Goal: Transaction & Acquisition: Book appointment/travel/reservation

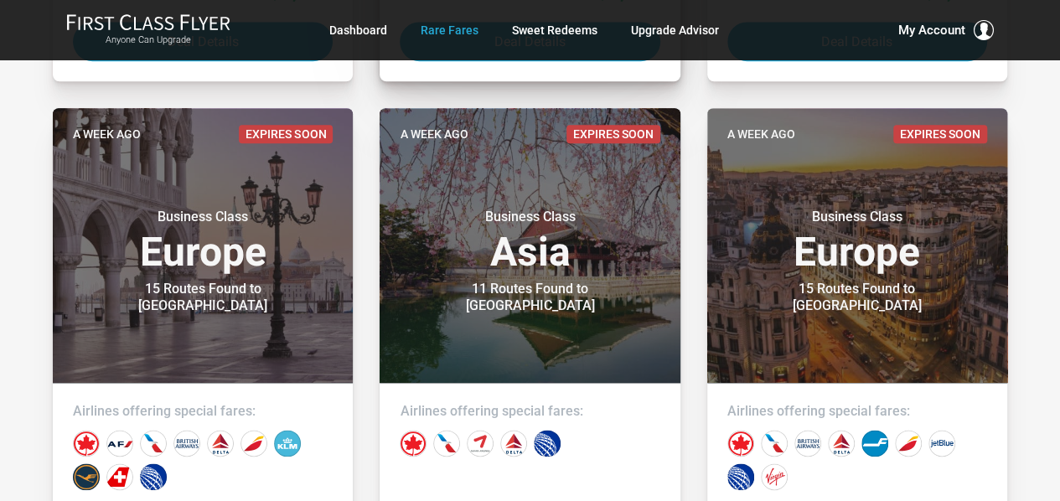
scroll to position [879, 0]
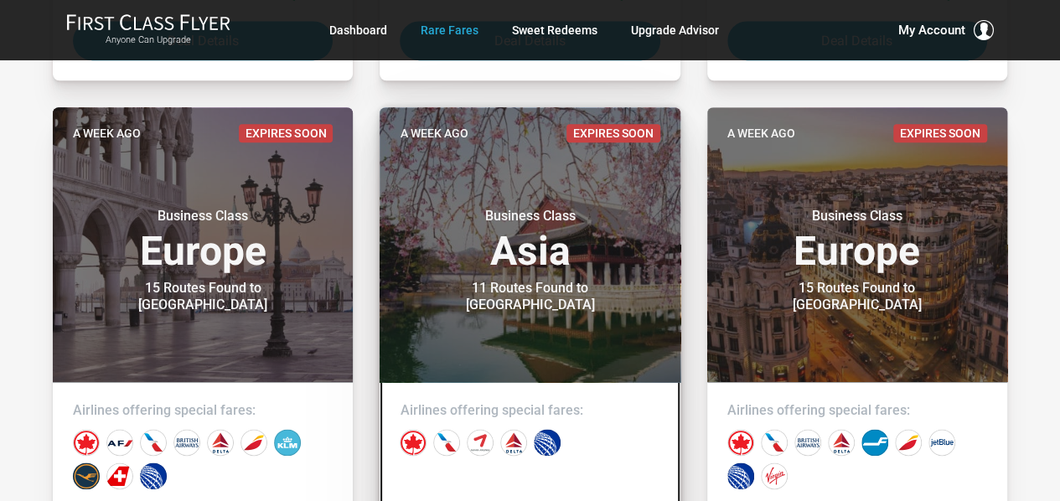
click at [578, 246] on h3 "Business Class Asia" at bounding box center [530, 240] width 260 height 64
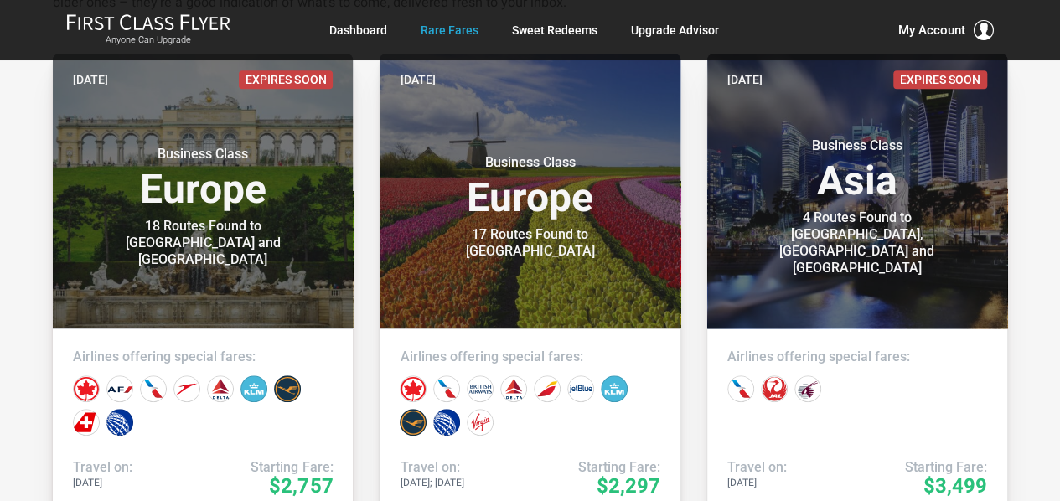
scroll to position [383, 0]
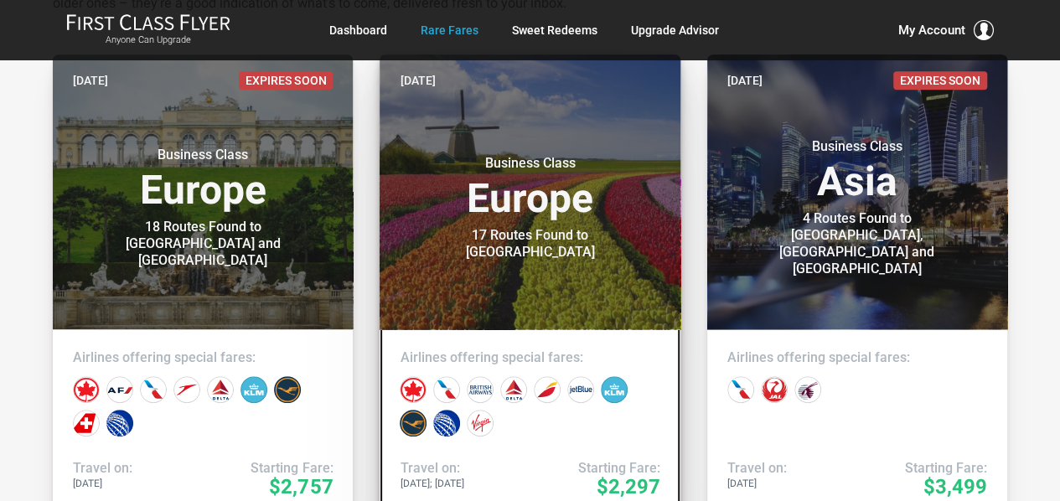
click at [617, 172] on small "Business Class" at bounding box center [529, 163] width 209 height 17
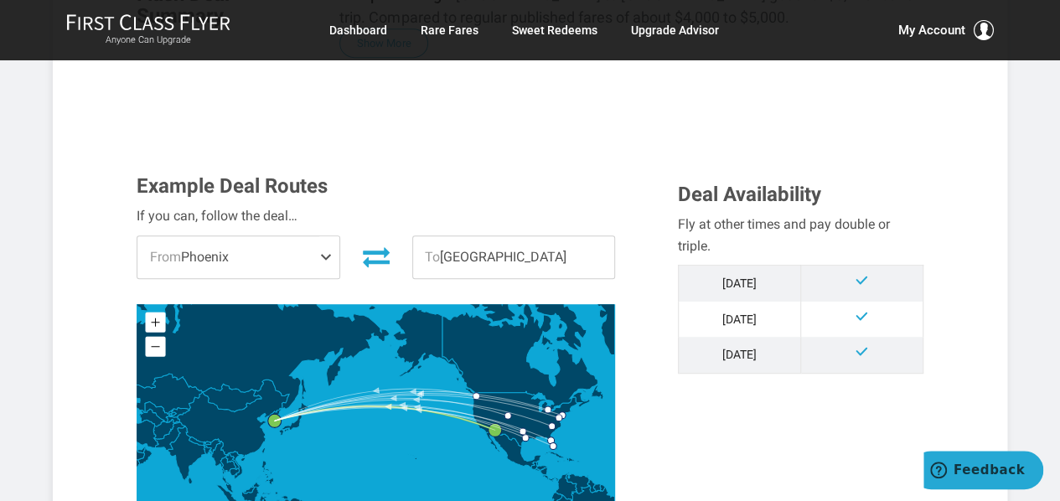
scroll to position [423, 0]
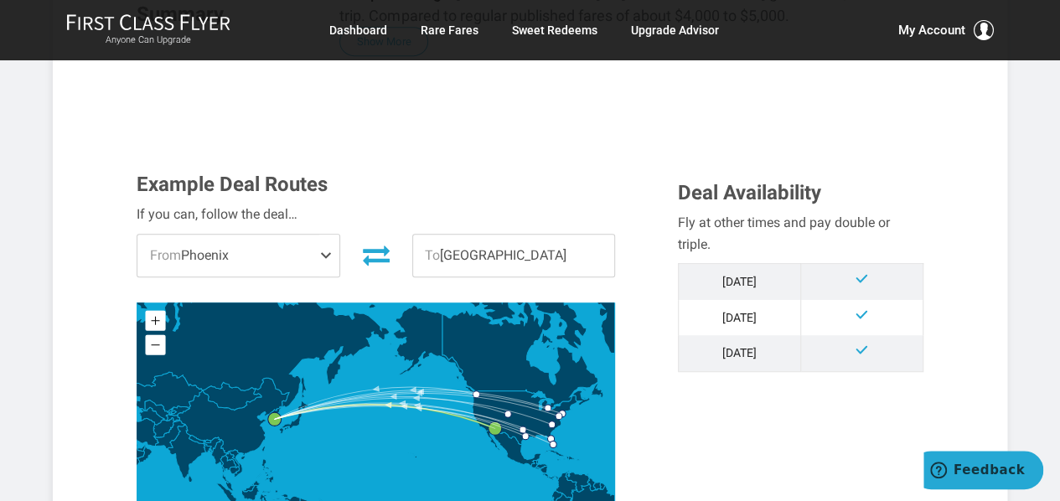
click at [321, 235] on span at bounding box center [329, 256] width 20 height 42
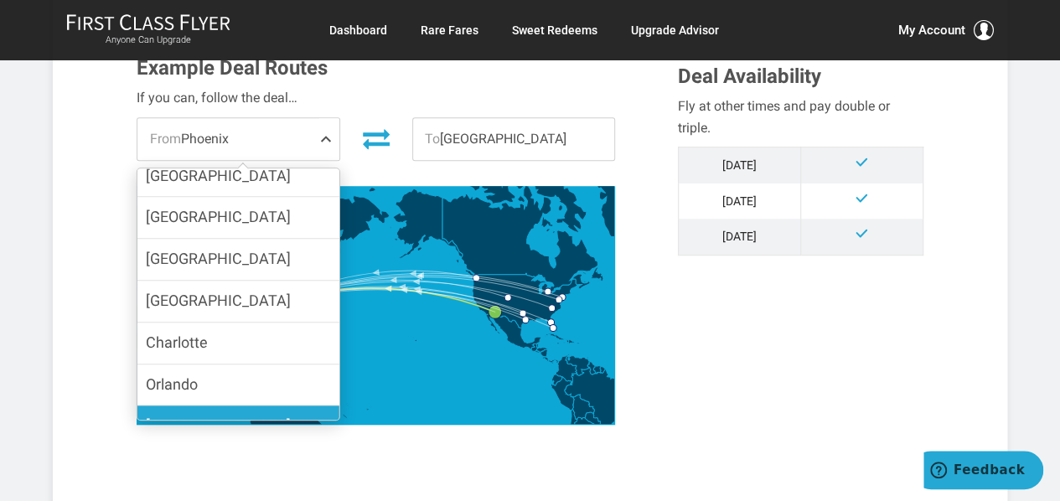
scroll to position [0, 0]
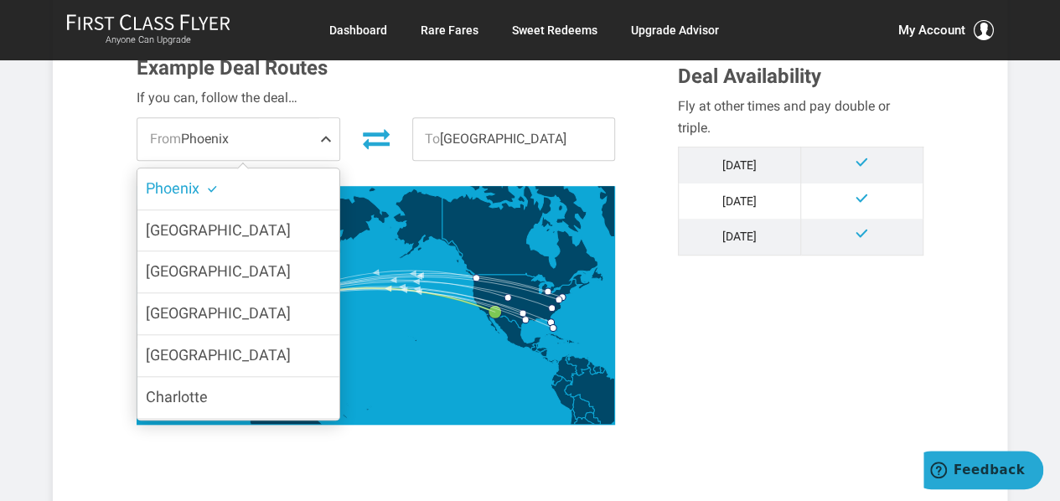
click at [648, 259] on div "Example Deal Routes If you can, follow the deal… From Phoenix Phoenix Dallas De…" at bounding box center [394, 245] width 541 height 376
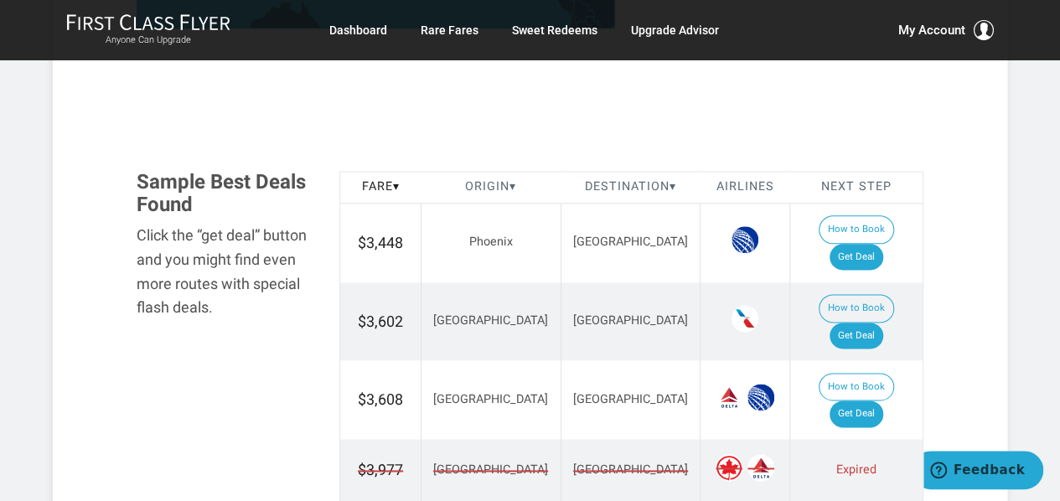
scroll to position [936, 0]
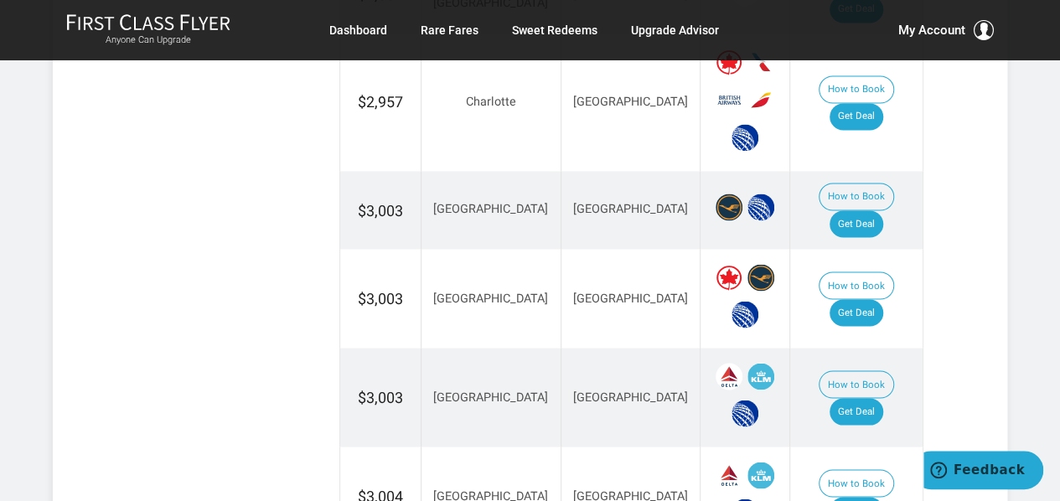
scroll to position [1375, 0]
click at [874, 397] on link "Get Deal" at bounding box center [856, 410] width 54 height 27
